Goal: Task Accomplishment & Management: Use online tool/utility

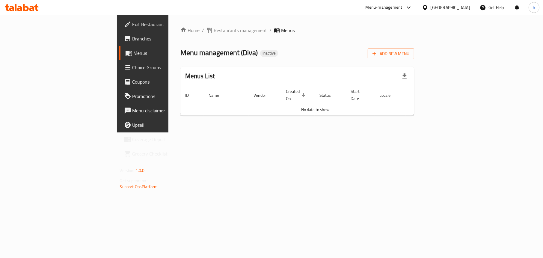
click at [377, 55] on icon "button" at bounding box center [374, 54] width 6 height 6
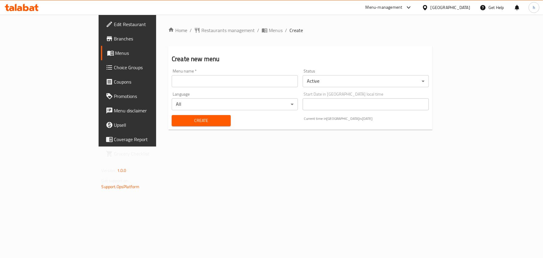
click at [172, 81] on input "text" at bounding box center [235, 81] width 126 height 12
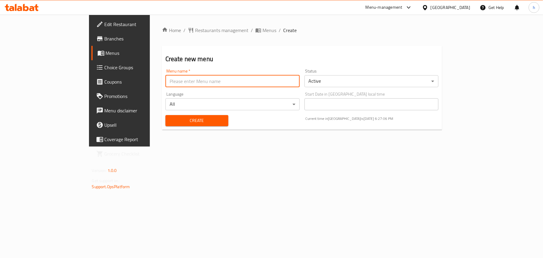
type input "Menu"
click at [170, 117] on span "Create" at bounding box center [196, 120] width 53 height 7
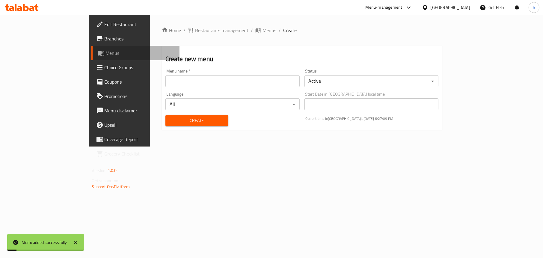
click at [106, 50] on span "Menus" at bounding box center [140, 52] width 69 height 7
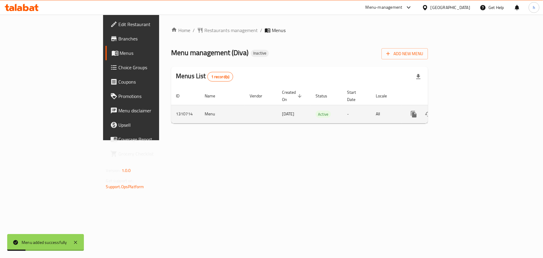
click at [464, 109] on link "enhanced table" at bounding box center [457, 114] width 14 height 14
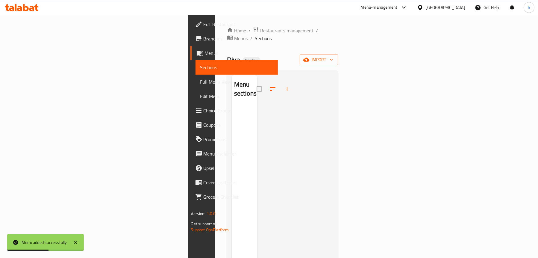
click at [339, 62] on div "Home / Restaurants management / Menus / Sections Diva Inactive import Menu sect…" at bounding box center [282, 182] width 111 height 311
click at [333, 56] on span "import" at bounding box center [319, 59] width 29 height 7
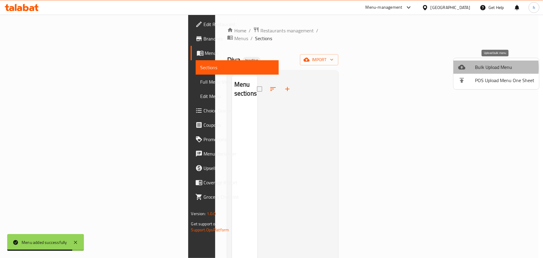
click at [460, 68] on icon at bounding box center [461, 67] width 7 height 5
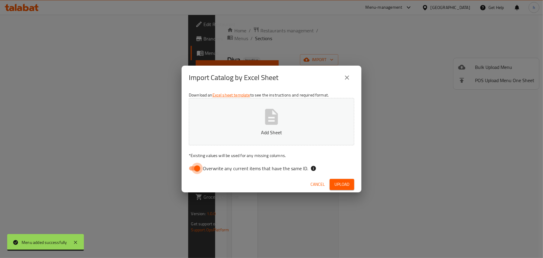
click at [193, 171] on input "Overwrite any current items that have the same ID." at bounding box center [197, 168] width 34 height 11
checkbox input "false"
click at [271, 112] on icon "button" at bounding box center [271, 117] width 13 height 16
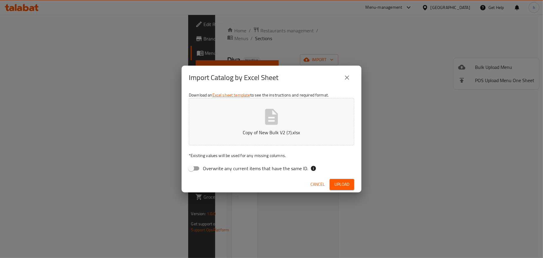
drag, startPoint x: 346, startPoint y: 181, endPoint x: 338, endPoint y: 188, distance: 11.2
click at [345, 182] on span "Upload" at bounding box center [341, 184] width 15 height 7
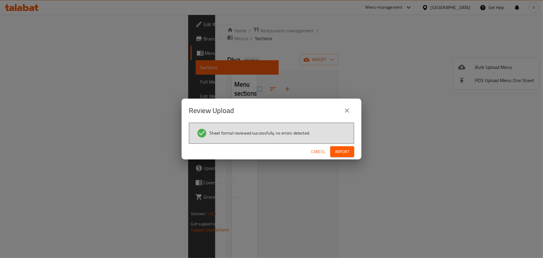
click at [341, 155] on button "Import" at bounding box center [342, 151] width 24 height 11
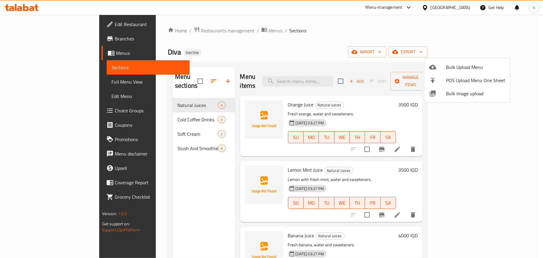
drag, startPoint x: 223, startPoint y: 99, endPoint x: 203, endPoint y: 132, distance: 38.7
click at [221, 103] on div at bounding box center [271, 129] width 543 height 258
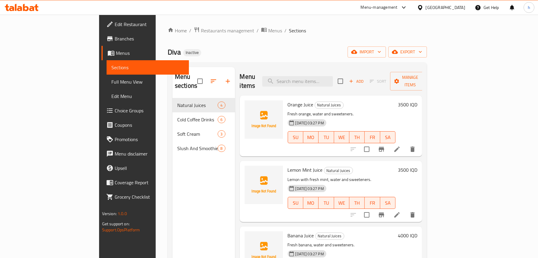
click at [173, 169] on div "Menu sections Natural Juices 4 Cold Coffee Drinks 6 Soft Cream 3 Slush And Smoo…" at bounding box center [204, 196] width 63 height 258
click at [250, 105] on icon "upload picture" at bounding box center [253, 108] width 7 height 7
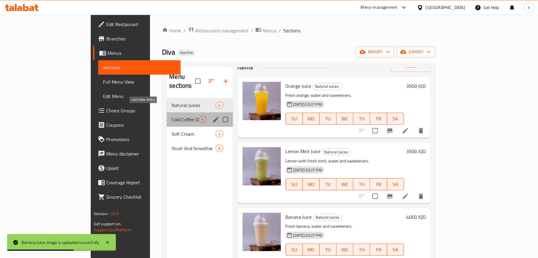
click at [172, 116] on span "Cold Coffee Drinks" at bounding box center [185, 119] width 27 height 7
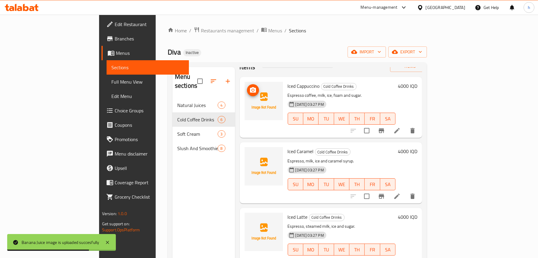
click at [247, 87] on span "upload picture" at bounding box center [253, 90] width 12 height 7
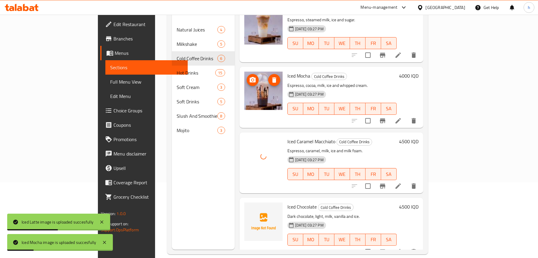
scroll to position [84, 0]
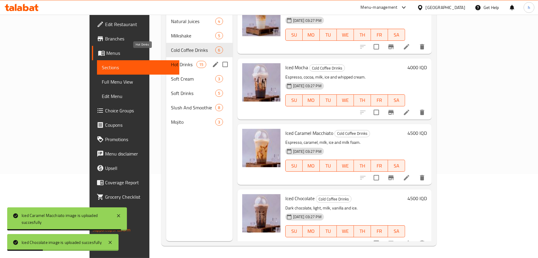
click at [171, 61] on span "Hot Drinks" at bounding box center [183, 64] width 25 height 7
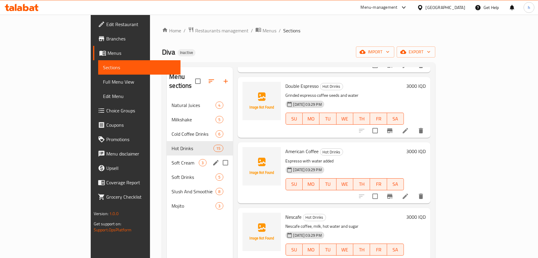
click at [172, 159] on span "Soft Cream" at bounding box center [185, 162] width 27 height 7
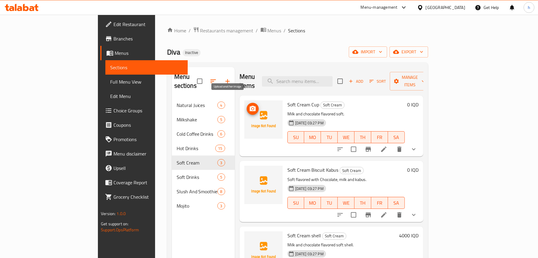
click at [249, 105] on icon "upload picture" at bounding box center [252, 108] width 7 height 7
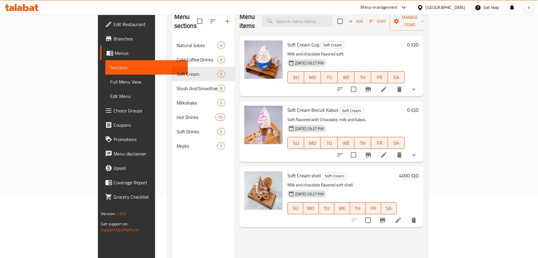
scroll to position [84, 0]
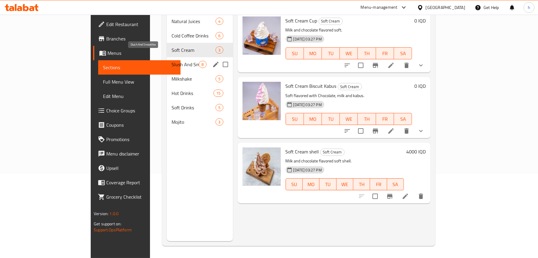
click at [172, 61] on span "Slush And Smoothie" at bounding box center [185, 64] width 27 height 7
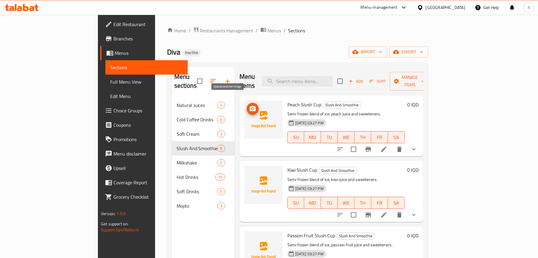
click at [252, 108] on circle "upload picture" at bounding box center [253, 109] width 2 height 2
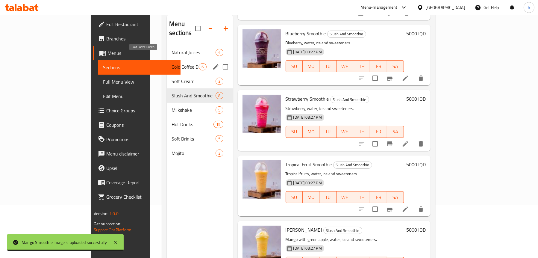
scroll to position [24, 0]
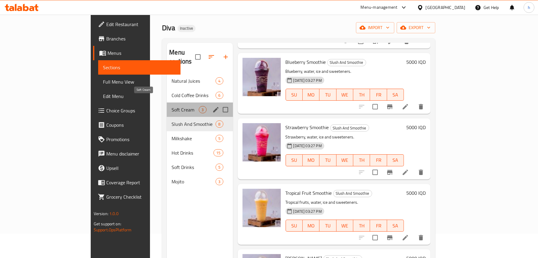
click at [172, 106] on span "Soft Cream" at bounding box center [185, 109] width 27 height 7
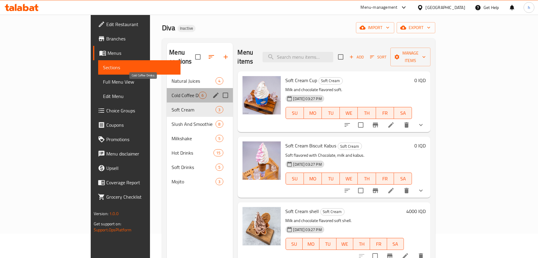
click at [172, 92] on span "Cold Coffee Drinks" at bounding box center [185, 95] width 27 height 7
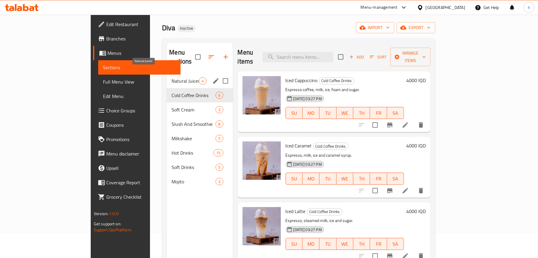
click at [172, 77] on span "Natural Juices" at bounding box center [185, 80] width 27 height 7
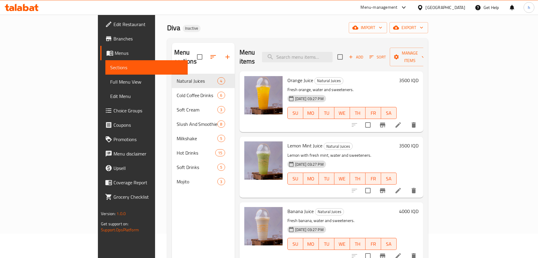
click at [110, 80] on span "Full Menu View" at bounding box center [146, 81] width 73 height 7
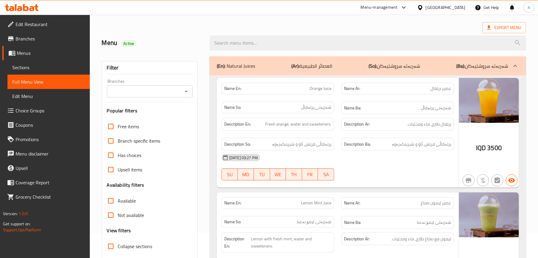
click at [188, 91] on icon "Open" at bounding box center [186, 91] width 7 height 7
click at [187, 92] on icon "Open" at bounding box center [186, 91] width 7 height 7
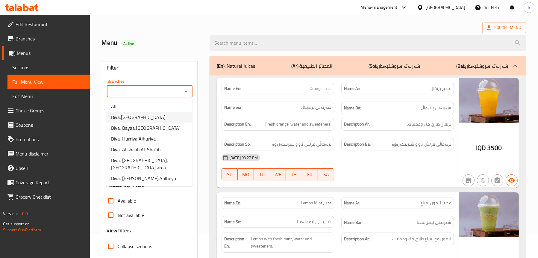
click at [149, 115] on span "Diva,[GEOGRAPHIC_DATA]" at bounding box center [138, 117] width 55 height 7
type input "Diva,[GEOGRAPHIC_DATA]"
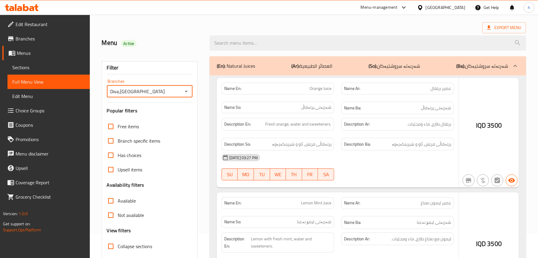
scroll to position [61, 0]
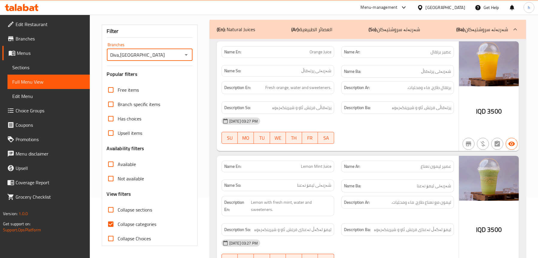
click at [141, 223] on span "Collapse categories" at bounding box center [137, 223] width 39 height 7
click at [118, 223] on input "Collapse categories" at bounding box center [111, 224] width 14 height 14
checkbox input "false"
click at [137, 207] on span "Collapse sections" at bounding box center [135, 209] width 34 height 7
click at [118, 207] on input "Collapse sections" at bounding box center [111, 210] width 14 height 14
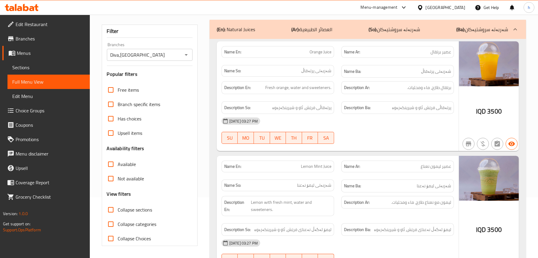
checkbox input "true"
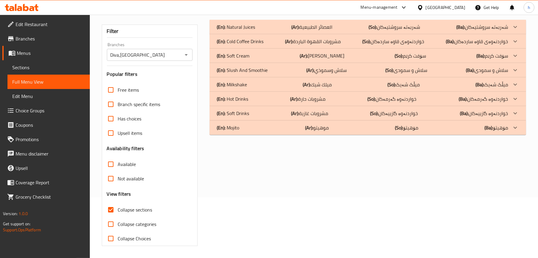
click at [256, 30] on div "(En): Natural Juices (Ar): العصائر الطبيعية (So): شەربەتە سروشتیەکان (Ba): شەرب…" at bounding box center [362, 26] width 291 height 7
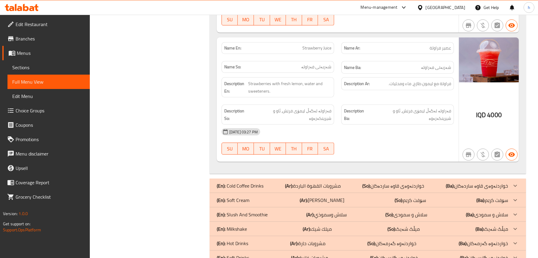
scroll to position [441, 0]
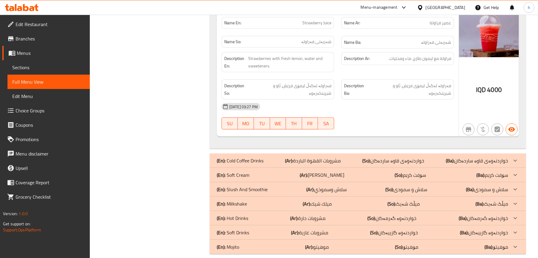
click at [236, 157] on p "(En): Cold Coffee Drinks" at bounding box center [240, 160] width 47 height 7
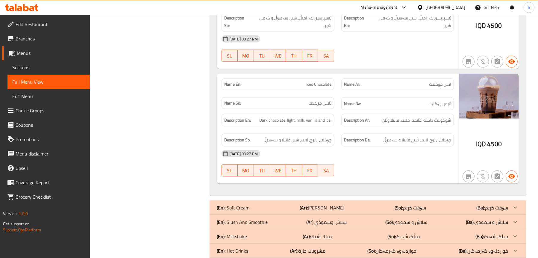
scroll to position [1154, 0]
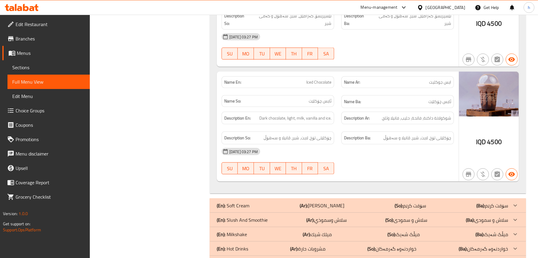
click at [247, 202] on p "(En): Soft Cream" at bounding box center [233, 205] width 33 height 7
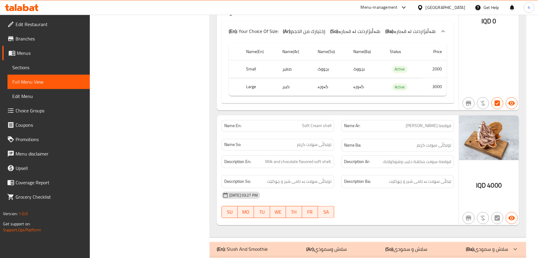
scroll to position [1714, 0]
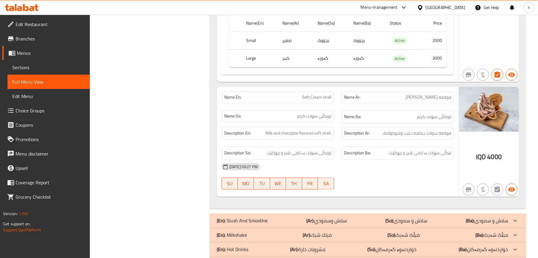
click at [247, 217] on p "(En): Slush And Smoothie" at bounding box center [242, 220] width 51 height 7
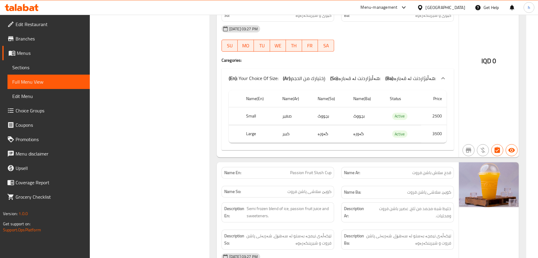
scroll to position [2253, 0]
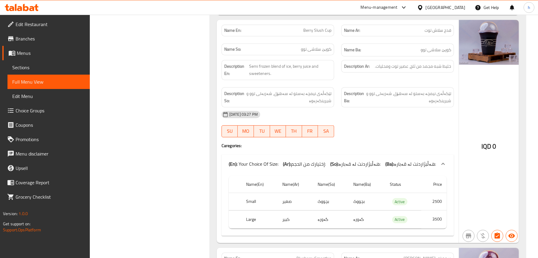
scroll to position [2732, 0]
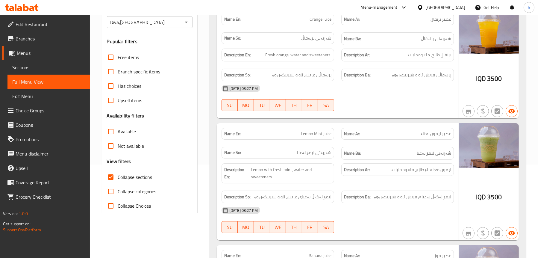
scroll to position [70, 0]
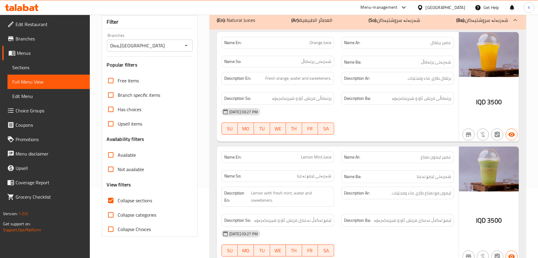
click at [33, 65] on span "Sections" at bounding box center [48, 67] width 73 height 7
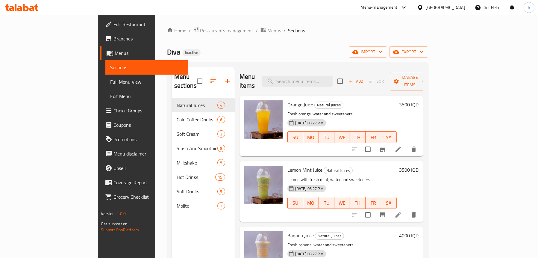
click at [173, 49] on div "Diva Inactive import export" at bounding box center [297, 51] width 261 height 11
click at [110, 78] on span "Full Menu View" at bounding box center [146, 81] width 73 height 7
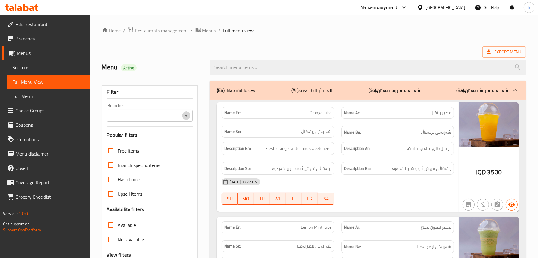
click at [185, 116] on icon "Open" at bounding box center [186, 115] width 3 height 1
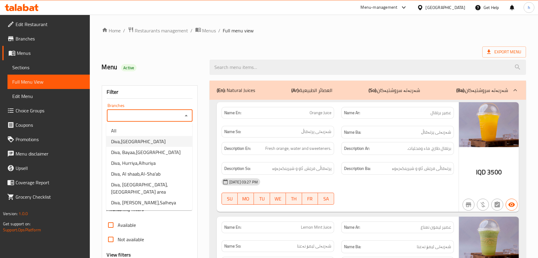
click at [147, 144] on span "Diva,[GEOGRAPHIC_DATA]" at bounding box center [138, 141] width 55 height 7
type input "Diva,[GEOGRAPHIC_DATA]"
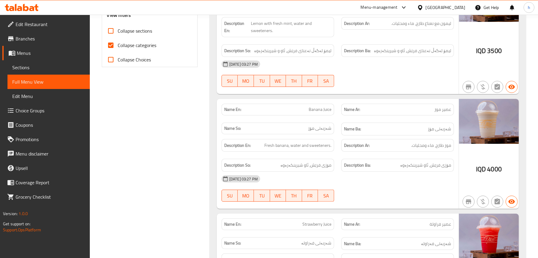
scroll to position [90, 0]
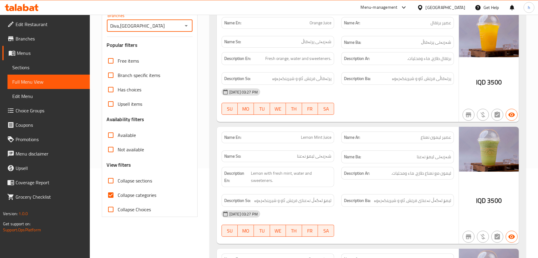
click at [129, 195] on span "Collapse categories" at bounding box center [137, 194] width 39 height 7
click at [118, 195] on input "Collapse categories" at bounding box center [111, 195] width 14 height 14
checkbox input "false"
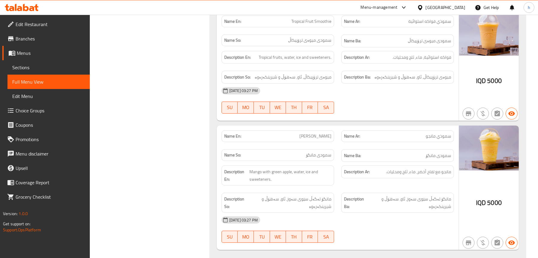
scroll to position [3235, 0]
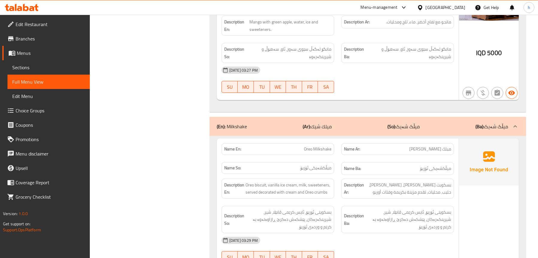
click at [247, 123] on p "(En): Milkshake" at bounding box center [232, 126] width 30 height 7
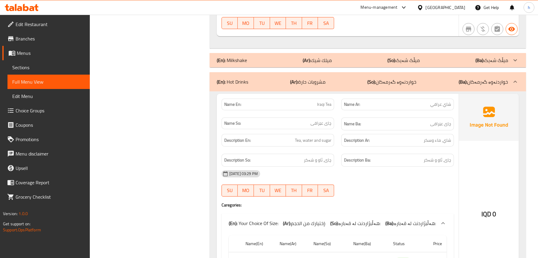
scroll to position [3265, 0]
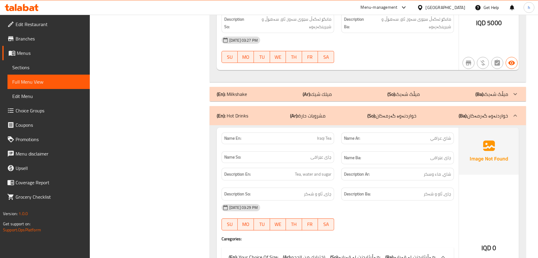
click at [231, 112] on p "(En): Hot Drinks" at bounding box center [232, 115] width 31 height 7
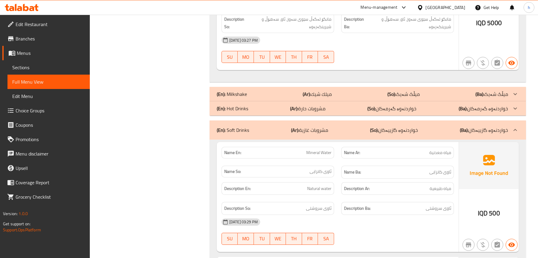
click at [240, 120] on div "(En): Soft Drinks (Ar): مشروبات غازية (So): خواردنەوە گازییەکان (Ba): خواردنەوە…" at bounding box center [368, 129] width 317 height 19
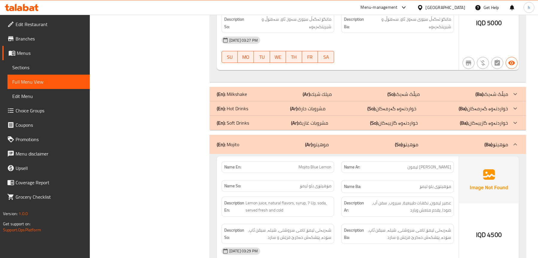
click at [240, 141] on div "(En): Mojito (Ar): موهيتو (So): مۆهیتۆ (Ba): مۆهیتۆ" at bounding box center [362, 144] width 291 height 7
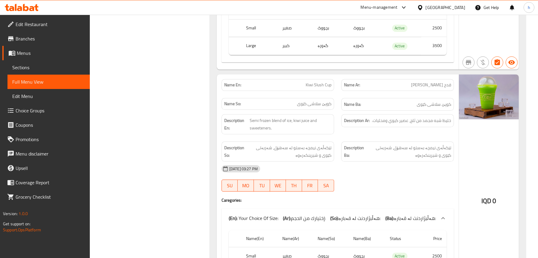
scroll to position [2157, 0]
